Goal: Task Accomplishment & Management: Complete application form

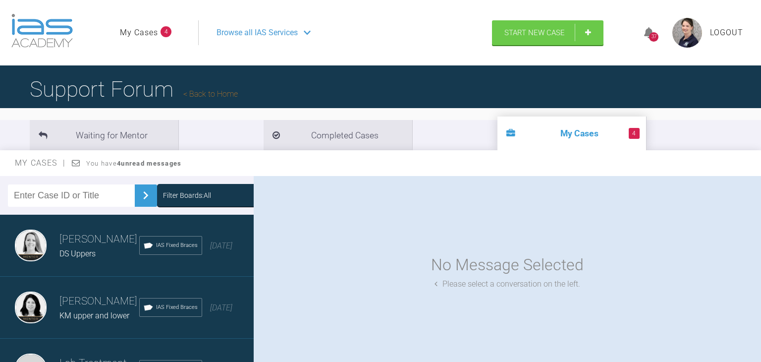
click at [245, 33] on span "Browse all IAS Services" at bounding box center [257, 32] width 81 height 13
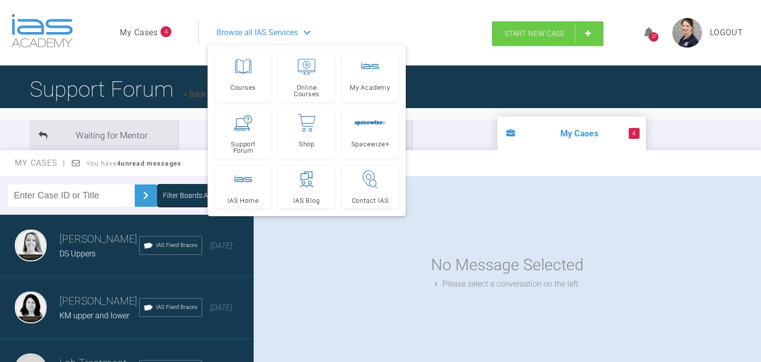
click at [562, 39] on link "Start New Case" at bounding box center [548, 33] width 112 height 25
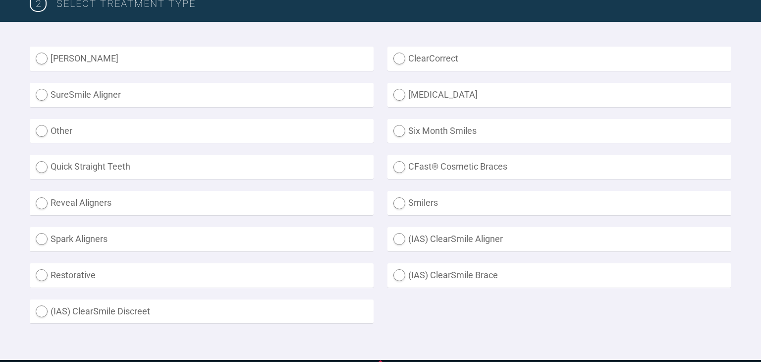
scroll to position [272, 0]
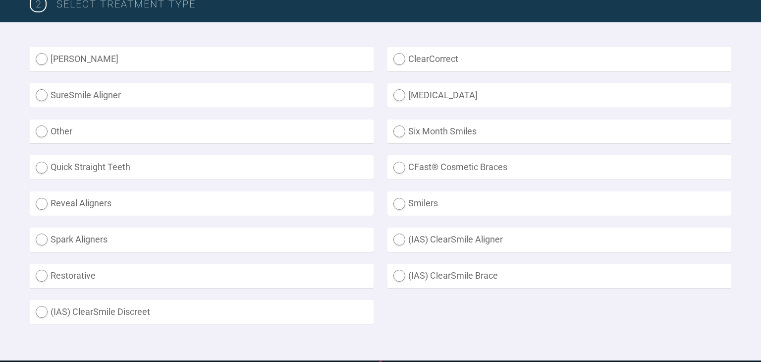
click at [419, 239] on label "(IAS) ClearSmile Aligner" at bounding box center [560, 240] width 344 height 24
radio Aligner "true"
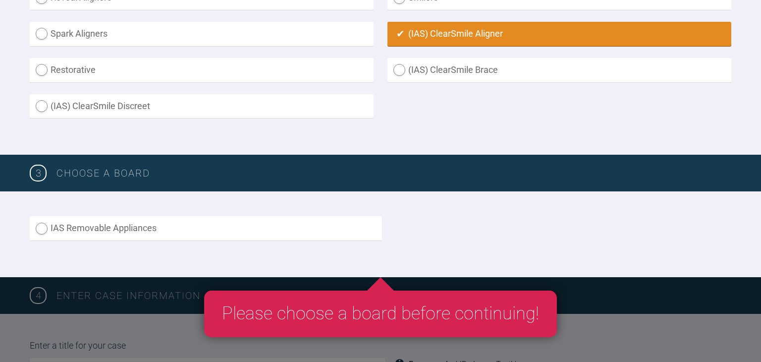
scroll to position [482, 0]
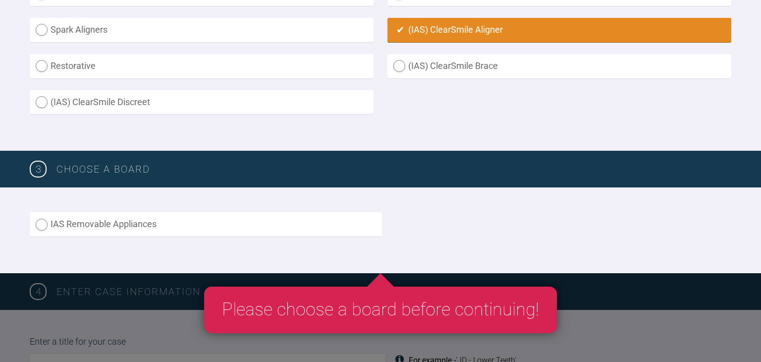
click at [291, 227] on label "IAS Removable Appliances" at bounding box center [206, 224] width 352 height 24
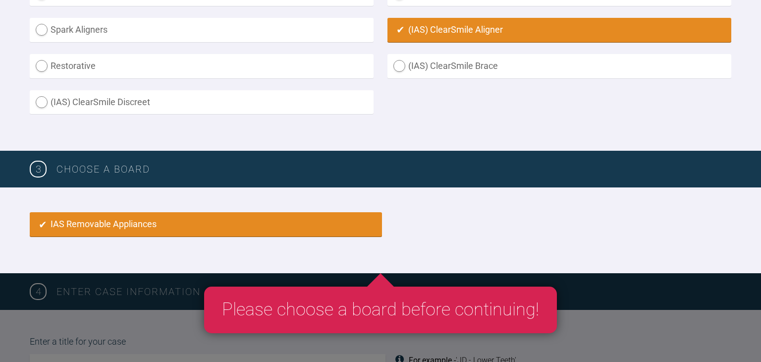
radio input "true"
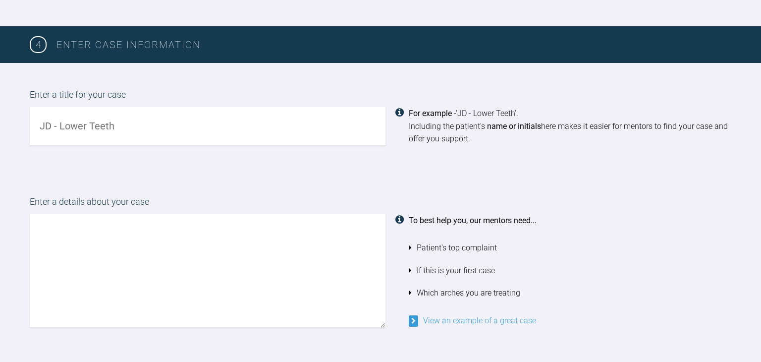
scroll to position [730, 0]
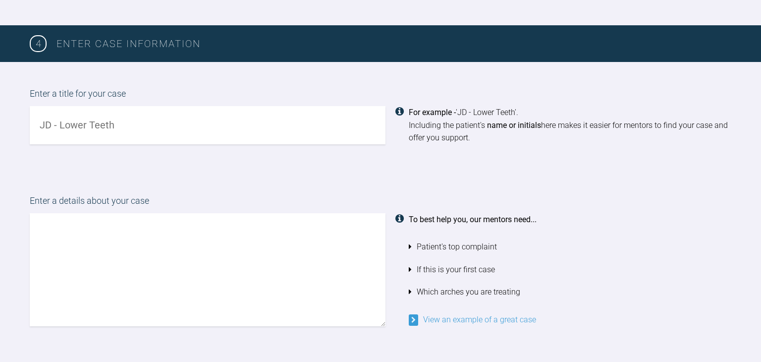
click at [342, 120] on input "text" at bounding box center [208, 125] width 356 height 38
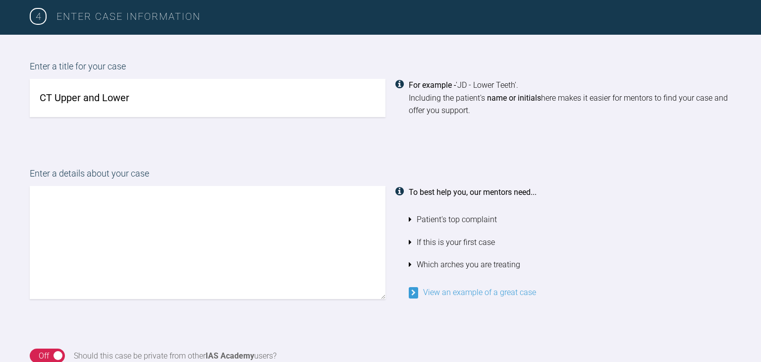
scroll to position [761, 0]
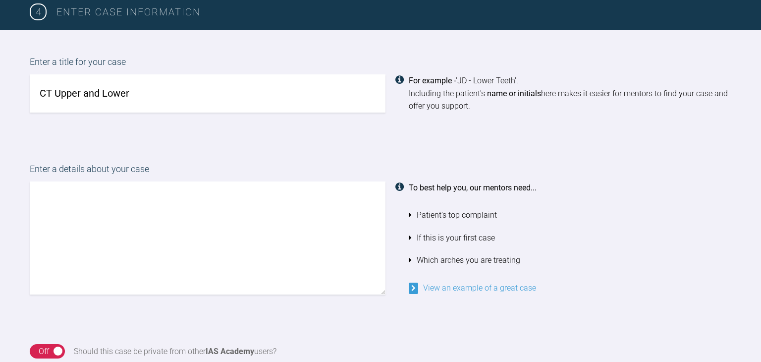
type input "CT Upper and Lower"
click at [299, 211] on textarea at bounding box center [208, 237] width 356 height 113
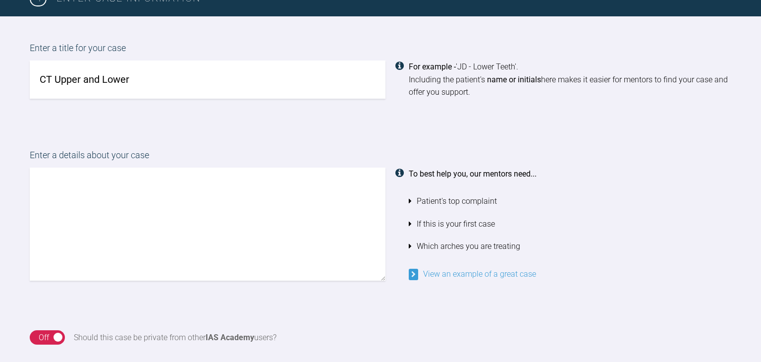
click at [52, 74] on input "CT Upper and Lower" at bounding box center [208, 79] width 356 height 38
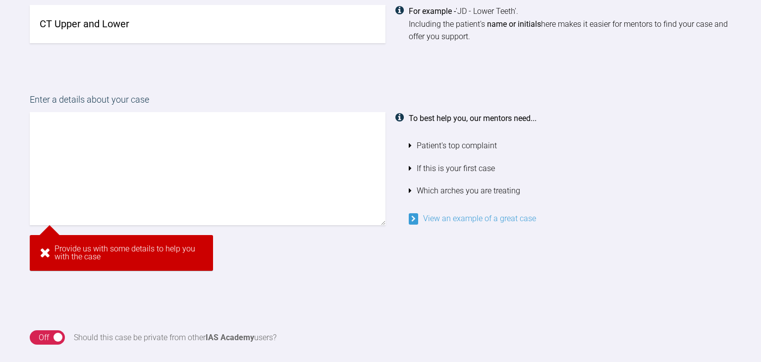
click at [221, 143] on textarea at bounding box center [208, 168] width 356 height 113
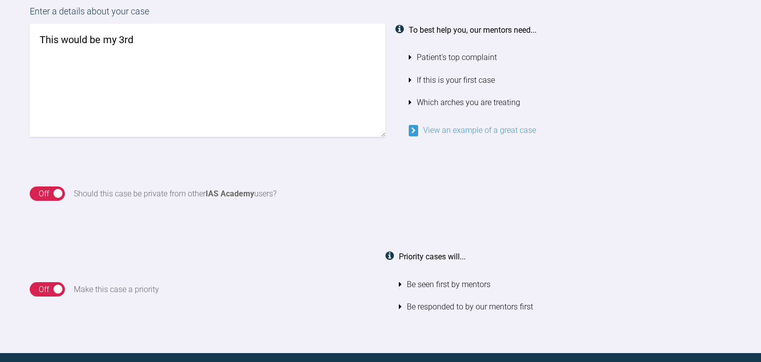
scroll to position [934, 0]
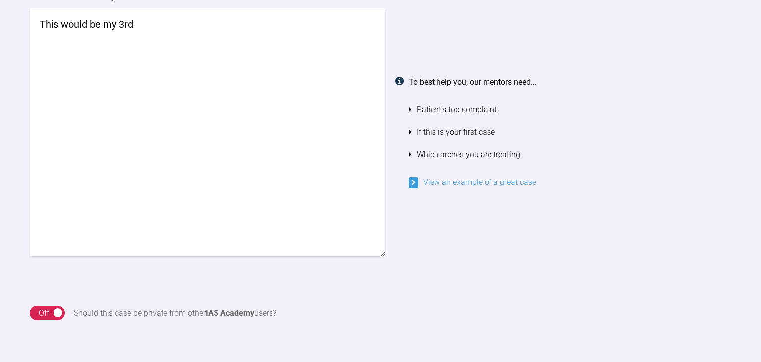
click at [312, 21] on textarea "This would be my 3rd" at bounding box center [208, 132] width 356 height 248
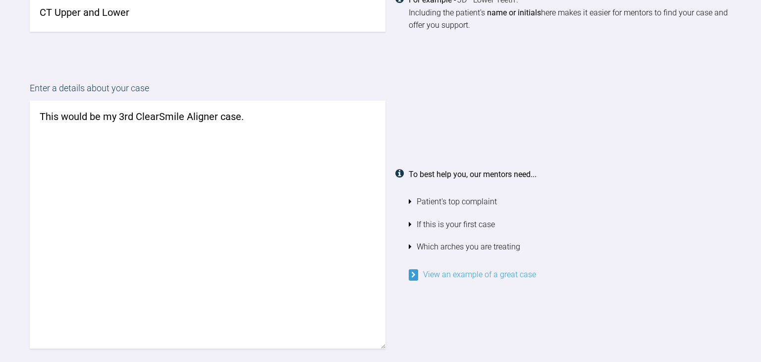
scroll to position [840, 0]
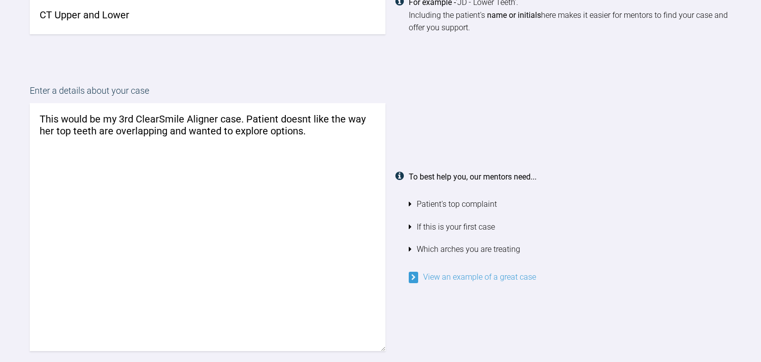
click at [306, 115] on textarea "This would be my 3rd ClearSmile Aligner case. Patient doesnt like the way her t…" at bounding box center [208, 227] width 356 height 248
click at [312, 129] on textarea "This would be my 3rd ClearSmile Aligner case. Patient doesn't like the way her …" at bounding box center [208, 227] width 356 height 248
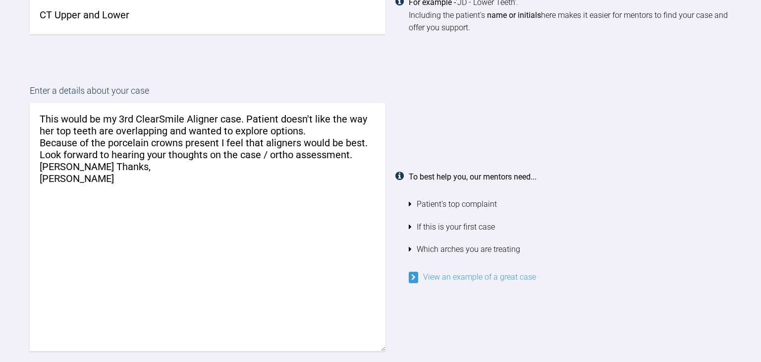
click at [55, 161] on textarea "This would be my 3rd ClearSmile Aligner case. Patient doesn't like the way her …" at bounding box center [208, 227] width 356 height 248
click at [308, 132] on textarea "This would be my 3rd ClearSmile Aligner case. Patient doesn't like the way her …" at bounding box center [208, 227] width 356 height 248
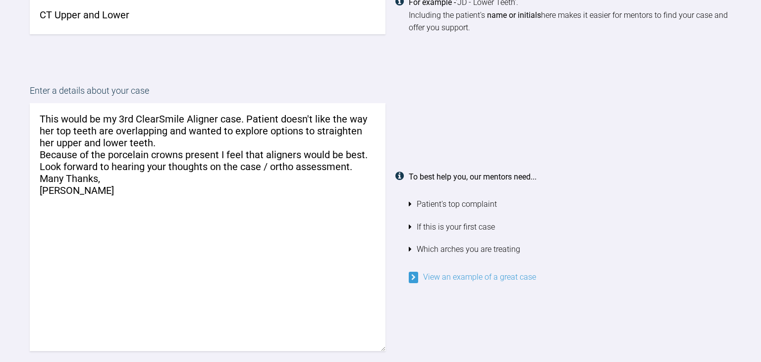
click at [115, 128] on textarea "This would be my 3rd ClearSmile Aligner case. Patient doesn't like the way her …" at bounding box center [208, 227] width 356 height 248
click at [207, 128] on textarea "This would be my 3rd ClearSmile Aligner case. Patient doesn't like the way her …" at bounding box center [208, 227] width 356 height 248
click at [174, 140] on textarea "This would be my 3rd ClearSmile Aligner case. Patient doesn't like the way her …" at bounding box center [208, 227] width 356 height 248
click at [146, 168] on textarea "This would be my 3rd ClearSmile Aligner case. Patient doesn't like the way her …" at bounding box center [208, 227] width 356 height 248
click at [218, 147] on textarea "This would be my 3rd ClearSmile Aligner case. Patient doesn't like the way her …" at bounding box center [208, 227] width 356 height 248
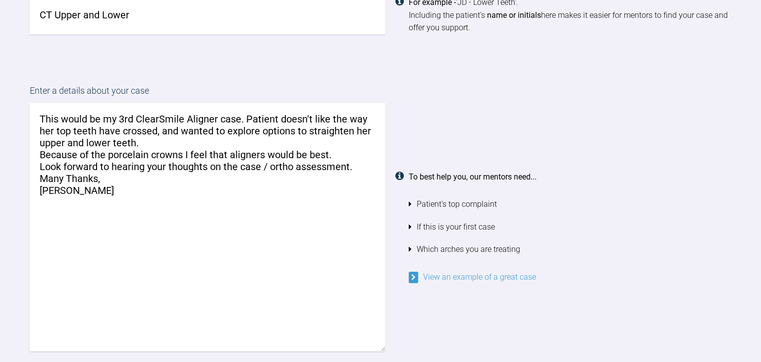
click at [328, 151] on textarea "This would be my 3rd ClearSmile Aligner case. Patient doesn't like the way her …" at bounding box center [208, 227] width 356 height 248
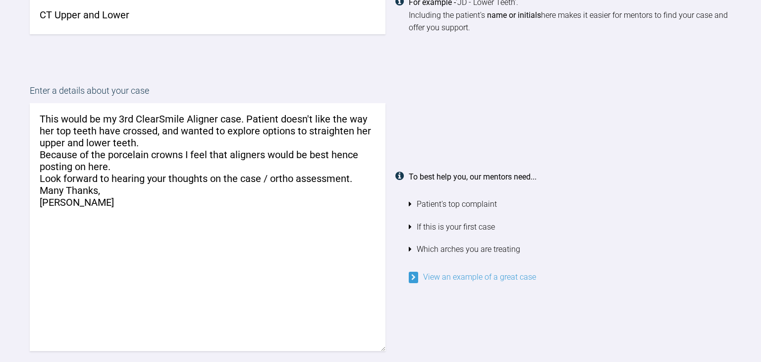
click at [369, 174] on textarea "This would be my 3rd ClearSmile Aligner case. Patient doesn't like the way her …" at bounding box center [208, 227] width 356 height 248
click at [239, 169] on textarea "This would be my 3rd ClearSmile Aligner case. Patient doesn't like the way her …" at bounding box center [208, 227] width 356 height 248
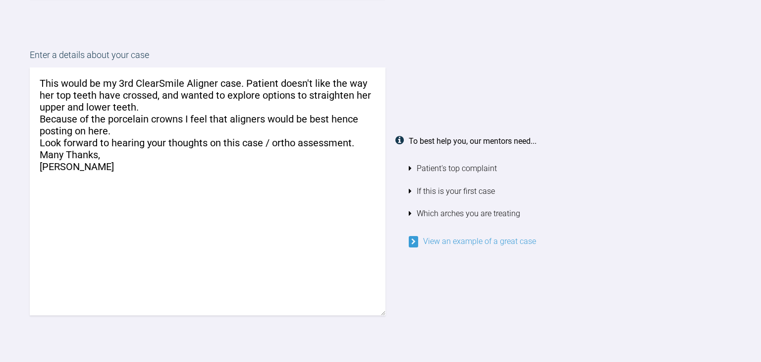
scroll to position [875, 0]
click at [329, 114] on textarea "This would be my 3rd ClearSmile Aligner case. Patient doesn't like the way her …" at bounding box center [208, 192] width 356 height 248
click at [337, 117] on textarea "This would be my 3rd ClearSmile Aligner case. Patient doesn't like the way her …" at bounding box center [208, 192] width 356 height 248
click at [342, 113] on textarea "This would be my 3rd ClearSmile Aligner case. Patient doesn't like the way her …" at bounding box center [208, 192] width 356 height 248
click at [321, 193] on textarea "This would be my 3rd ClearSmile Aligner case. Patient doesn't like the way her …" at bounding box center [208, 192] width 356 height 248
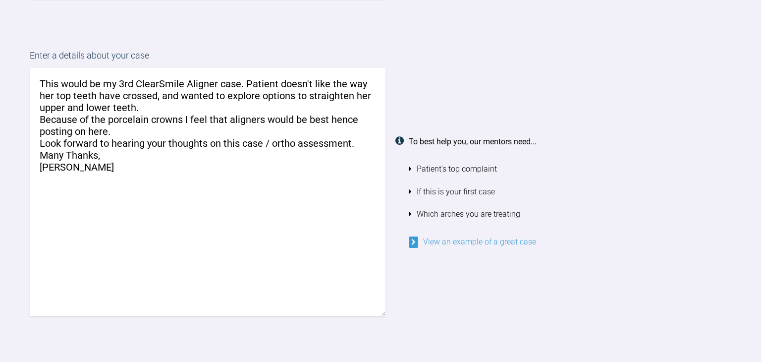
click at [337, 115] on textarea "This would be my 3rd ClearSmile Aligner case. Patient doesn't like the way her …" at bounding box center [208, 192] width 356 height 248
click at [341, 113] on textarea "This would be my 3rd ClearSmile Aligner case. Patient doesn't like the way her …" at bounding box center [208, 192] width 356 height 248
click at [341, 118] on textarea "This would be my 3rd ClearSmile Aligner case. Patient doesn't like the way her …" at bounding box center [208, 192] width 356 height 248
click at [341, 116] on textarea "This would be my 3rd ClearSmile Aligner case. Patient doesn't like the way her …" at bounding box center [208, 192] width 356 height 248
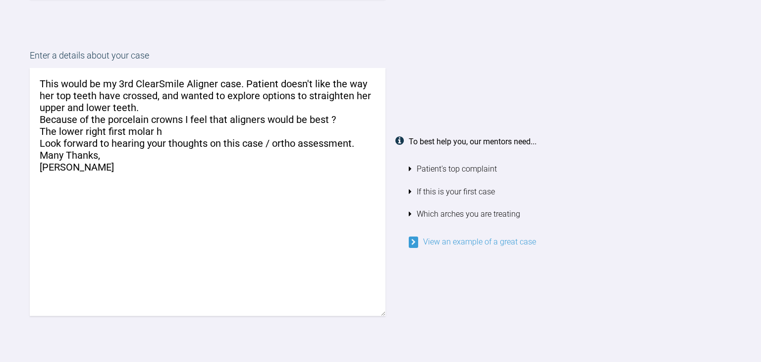
click at [182, 155] on textarea "This would be my 3rd ClearSmile Aligner case. Patient doesn't like the way her …" at bounding box center [208, 192] width 356 height 248
click at [180, 124] on textarea "This would be my 3rd ClearSmile Aligner case. Patient doesn't like the way her …" at bounding box center [208, 192] width 356 height 248
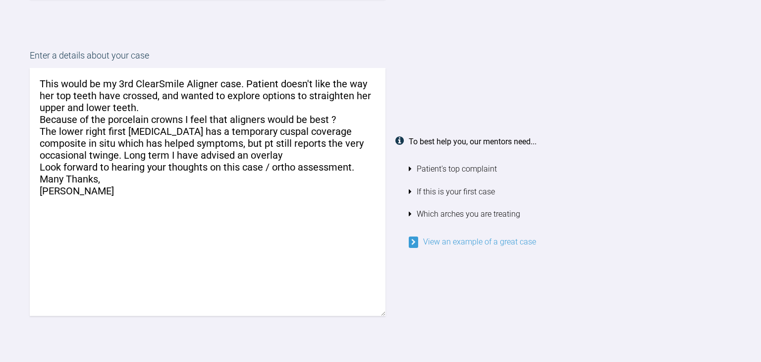
click at [203, 147] on textarea "This would be my 3rd ClearSmile Aligner case. Patient doesn't like the way her …" at bounding box center [208, 192] width 356 height 248
click at [270, 147] on textarea "This would be my 3rd ClearSmile Aligner case. Patient doesn't like the way her …" at bounding box center [208, 192] width 356 height 248
click at [140, 140] on textarea "This would be my 3rd ClearSmile Aligner case. Patient doesn't like the way her …" at bounding box center [208, 192] width 356 height 248
click at [329, 150] on textarea "This would be my 3rd ClearSmile Aligner case. Patient doesn't like the way her …" at bounding box center [208, 192] width 356 height 248
click at [272, 135] on textarea "This would be my 3rd ClearSmile Aligner case. Patient doesn't like the way her …" at bounding box center [208, 192] width 356 height 248
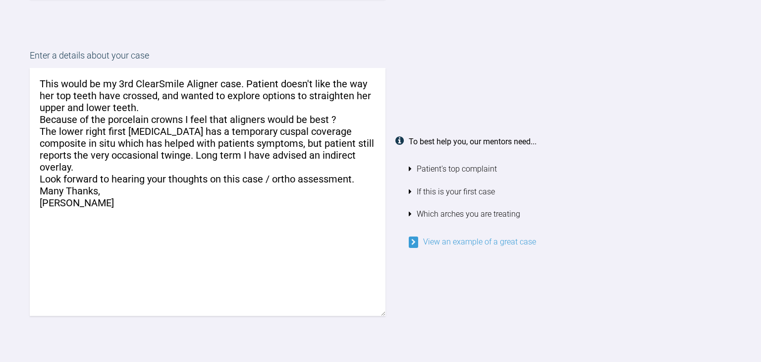
click at [139, 151] on textarea "This would be my 3rd ClearSmile Aligner case. Patient doesn't like the way her …" at bounding box center [208, 192] width 356 height 248
click at [184, 160] on textarea "This would be my 3rd ClearSmile Aligner case. Patient doesn't like the way her …" at bounding box center [208, 192] width 356 height 248
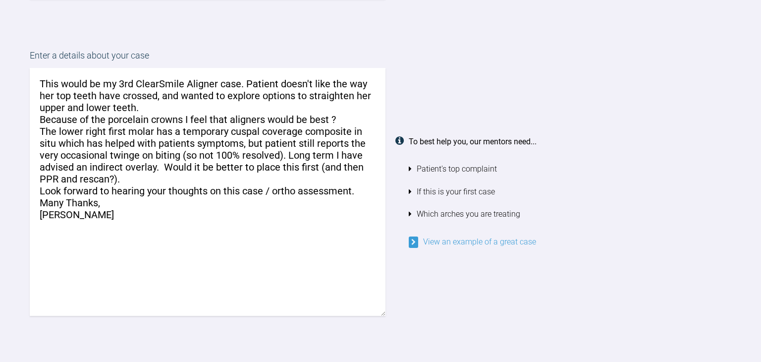
click at [189, 278] on textarea "This would be my 3rd ClearSmile Aligner case. Patient doesn't like the way her …" at bounding box center [208, 192] width 356 height 248
click at [331, 116] on textarea "This would be my 3rd ClearSmile Aligner case. Patient doesn't like the way her …" at bounding box center [208, 192] width 356 height 248
click at [356, 114] on textarea "This would be my 3rd ClearSmile Aligner case. Patient doesn't like the way her …" at bounding box center [208, 192] width 356 height 248
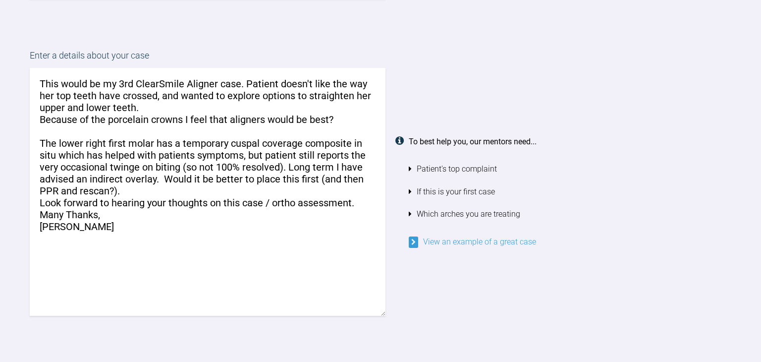
click at [219, 189] on textarea "This would be my 3rd ClearSmile Aligner case. Patient doesn't like the way her …" at bounding box center [208, 192] width 356 height 248
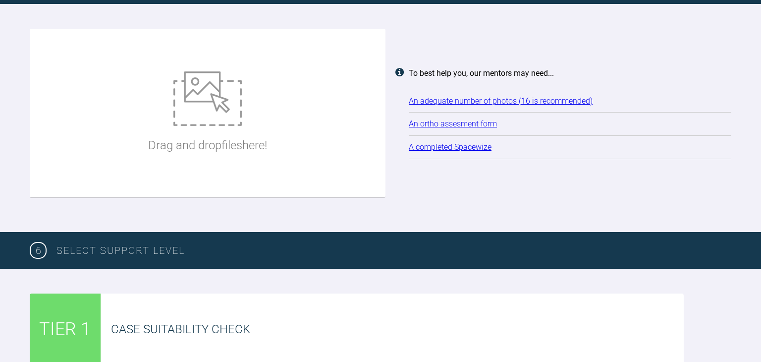
scroll to position [1442, 0]
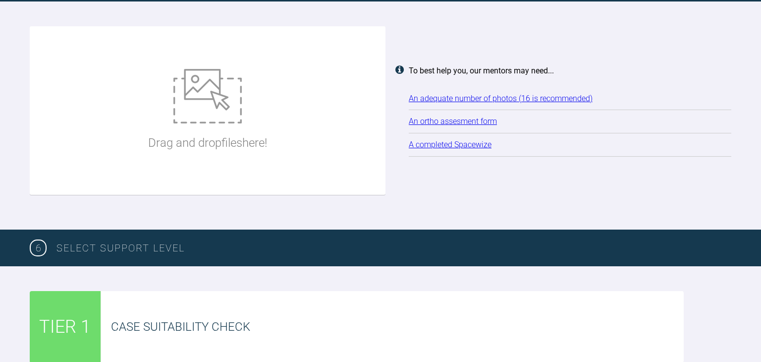
type textarea "This would be my 3rd ClearSmile Aligner case. Patient doesn't like the way her …"
click at [209, 91] on img at bounding box center [207, 96] width 68 height 55
type input "C:\fakepath\IMG_1373.JPG"
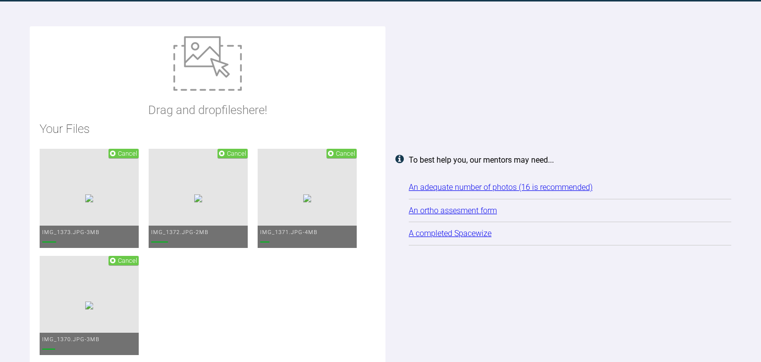
click at [215, 88] on img at bounding box center [207, 63] width 68 height 55
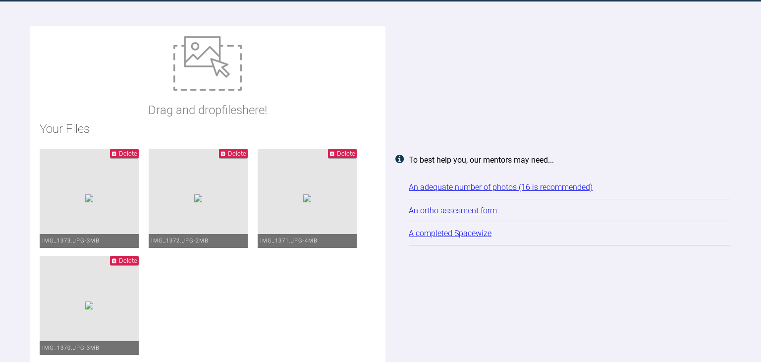
type input "C:\fakepath\IMG_1393.JPG"
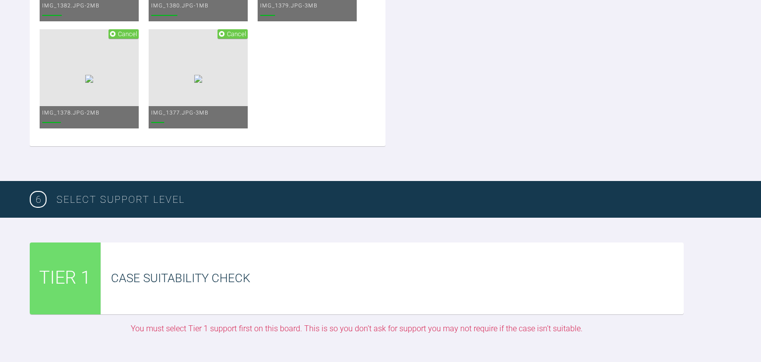
scroll to position [2207, 0]
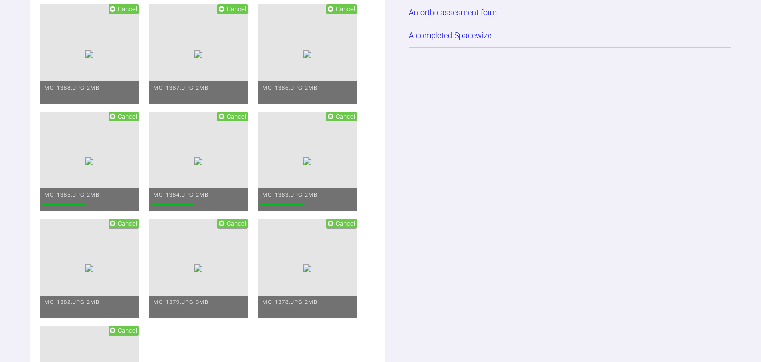
scroll to position [1911, 0]
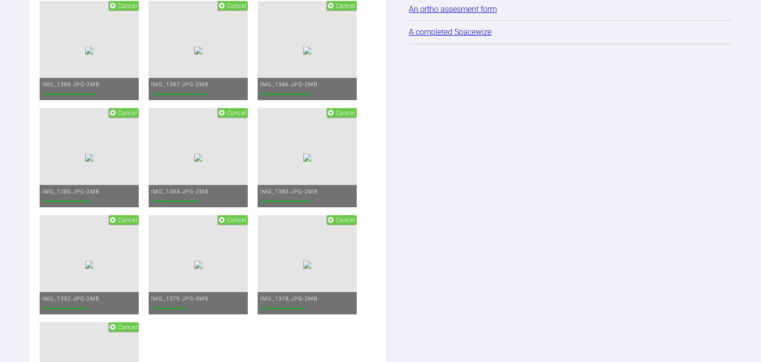
click at [246, 9] on span "Cancel" at bounding box center [236, 5] width 19 height 7
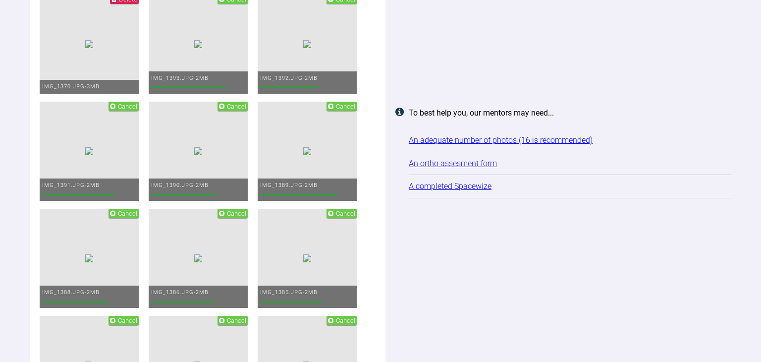
scroll to position [1699, 0]
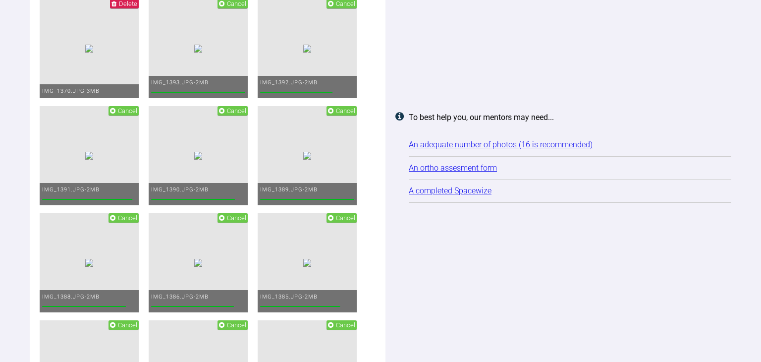
click at [137, 111] on span "Cancel" at bounding box center [127, 110] width 19 height 7
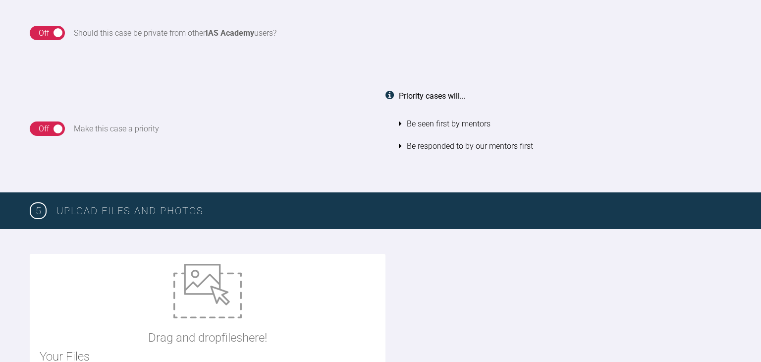
scroll to position [1212, 0]
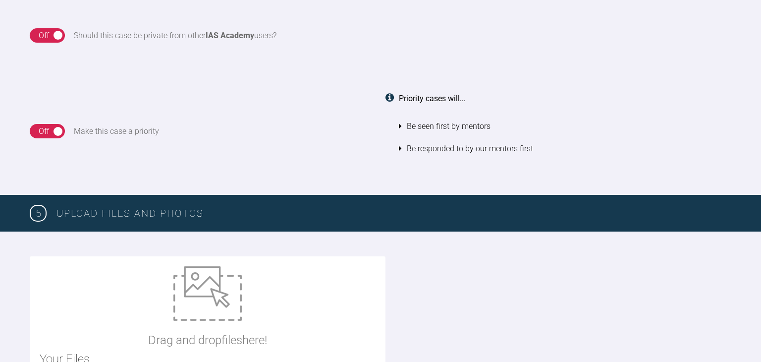
click at [192, 292] on img at bounding box center [207, 293] width 68 height 55
type input "C:\fakepath\Ortho Capture (1).jpeg"
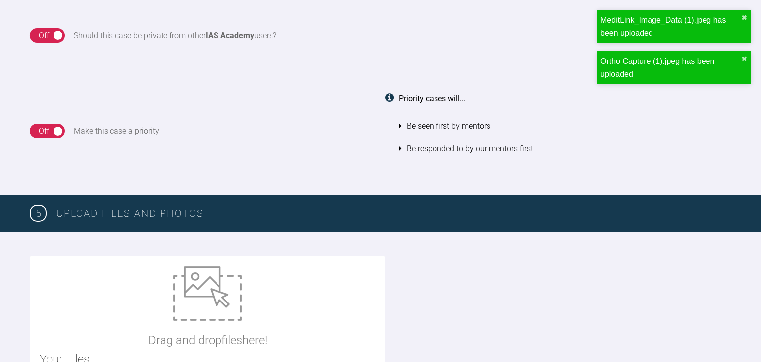
type input "C:\fakepath\[DATE] - Spacewize capture (3-3).png"
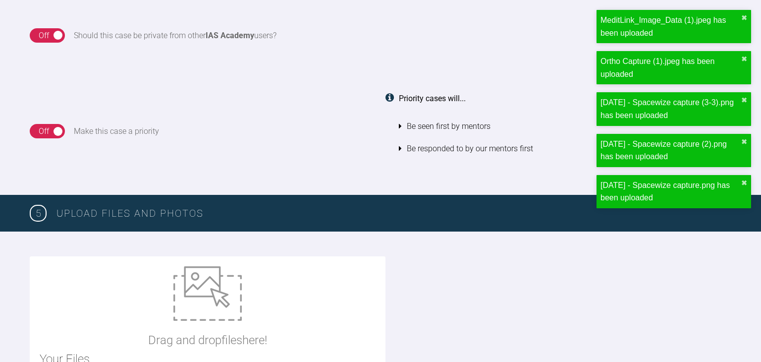
click at [210, 280] on img at bounding box center [207, 293] width 68 height 55
type input "C:\fakepath\ORTHOASSESSMENTCT.pdf"
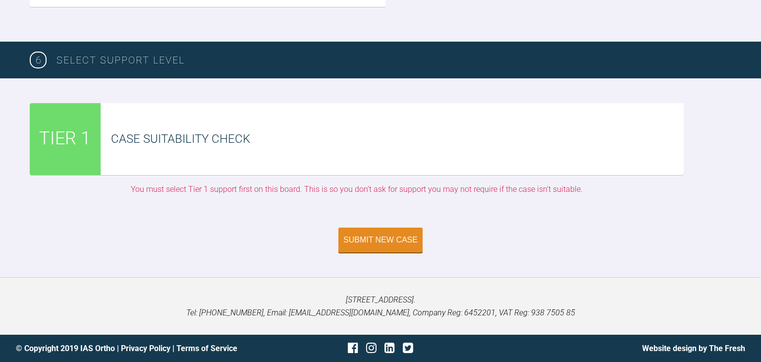
scroll to position [2876, 0]
click at [510, 139] on div "Case Suitability Check" at bounding box center [397, 138] width 573 height 19
click at [260, 143] on div "Case Suitability Check" at bounding box center [397, 138] width 573 height 19
click at [369, 238] on div "Submit New Case" at bounding box center [380, 240] width 74 height 9
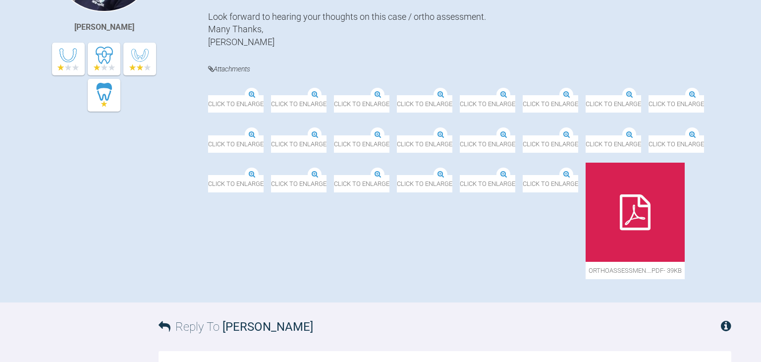
scroll to position [325, 0]
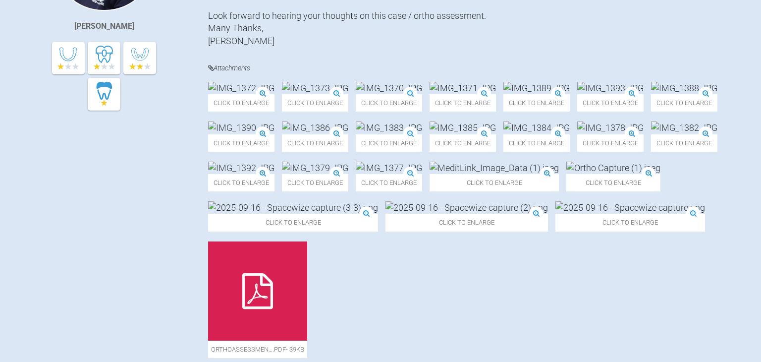
click at [496, 94] on img at bounding box center [463, 88] width 66 height 12
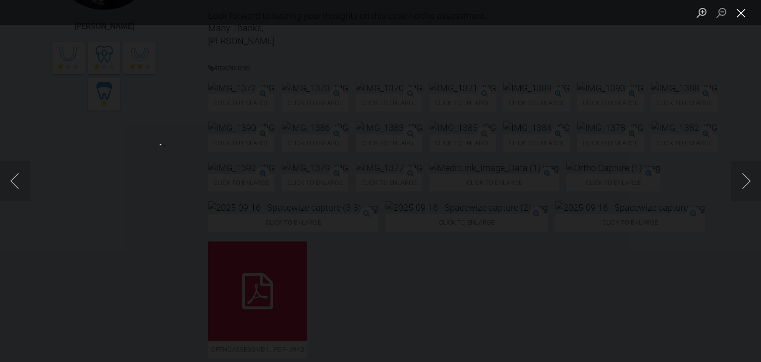
click at [748, 6] on button "Close lightbox" at bounding box center [742, 12] width 20 height 17
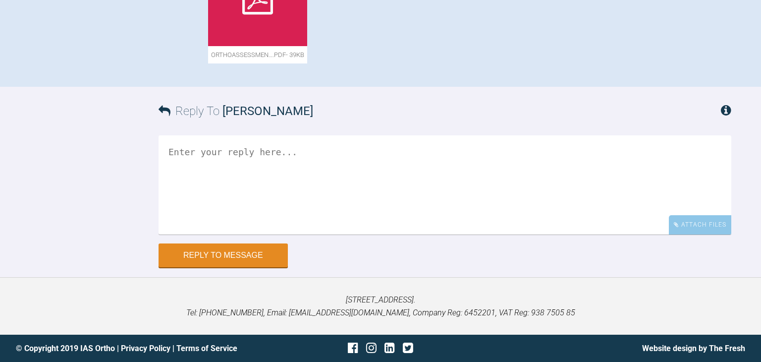
scroll to position [672, 0]
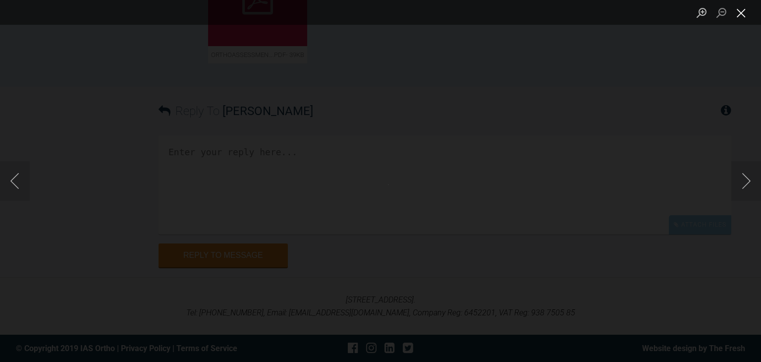
click at [741, 17] on button "Close lightbox" at bounding box center [742, 12] width 20 height 17
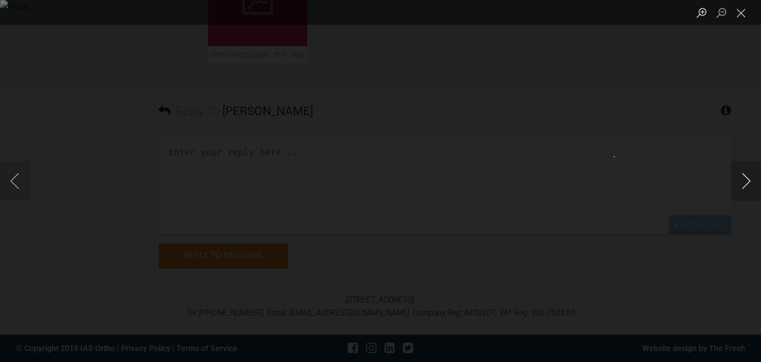
click at [745, 176] on button "Next image" at bounding box center [747, 181] width 30 height 40
click at [741, 174] on button "Next image" at bounding box center [747, 181] width 30 height 40
click at [732, 175] on button "Next image" at bounding box center [747, 181] width 30 height 40
click at [731, 175] on div "Lightbox" at bounding box center [380, 181] width 761 height 362
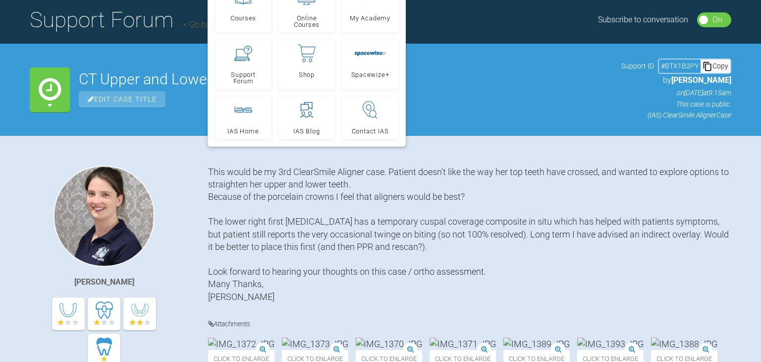
scroll to position [0, 0]
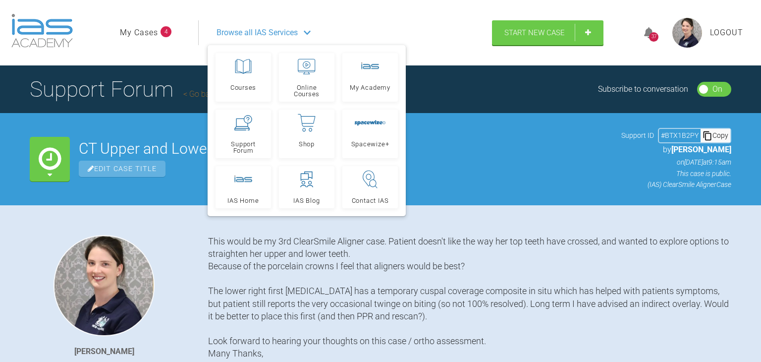
click at [650, 37] on div "37" at bounding box center [653, 36] width 9 height 9
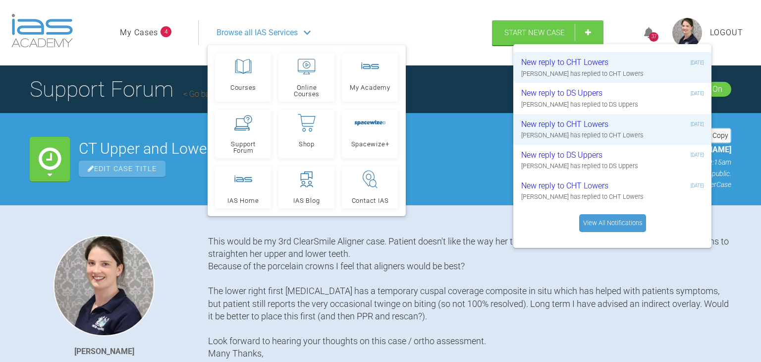
click at [236, 43] on div "Browse all IAS Services" at bounding box center [341, 32] width 267 height 25
